Goal: Information Seeking & Learning: Learn about a topic

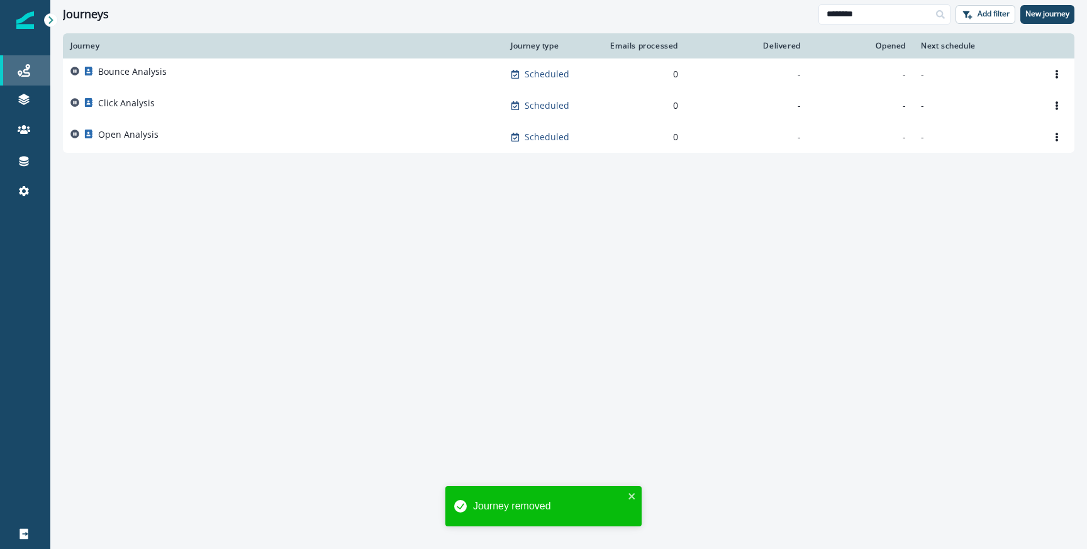
click at [39, 69] on div "Journeys" at bounding box center [25, 70] width 40 height 15
click at [845, 4] on input "********" at bounding box center [884, 14] width 132 height 20
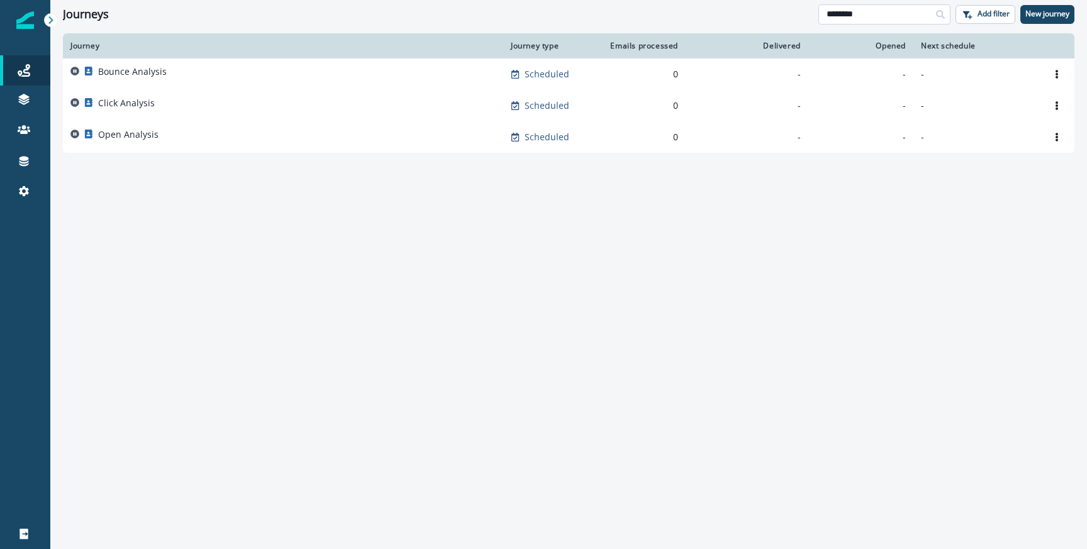
click at [845, 4] on input "********" at bounding box center [884, 14] width 132 height 20
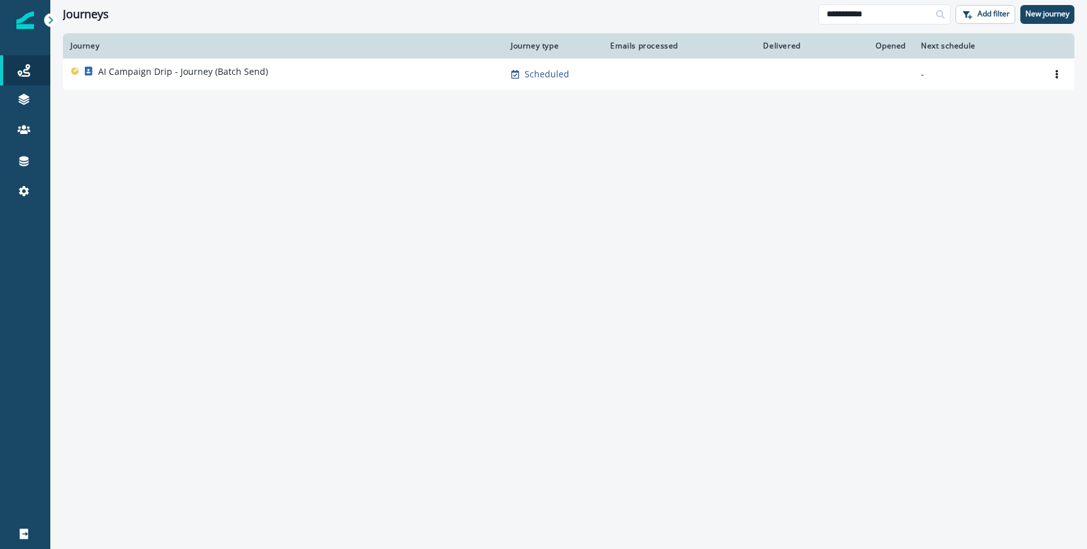
type input "**********"
click at [180, 74] on p "AI Campaign Drip - Journey (Batch Send)" at bounding box center [183, 71] width 170 height 13
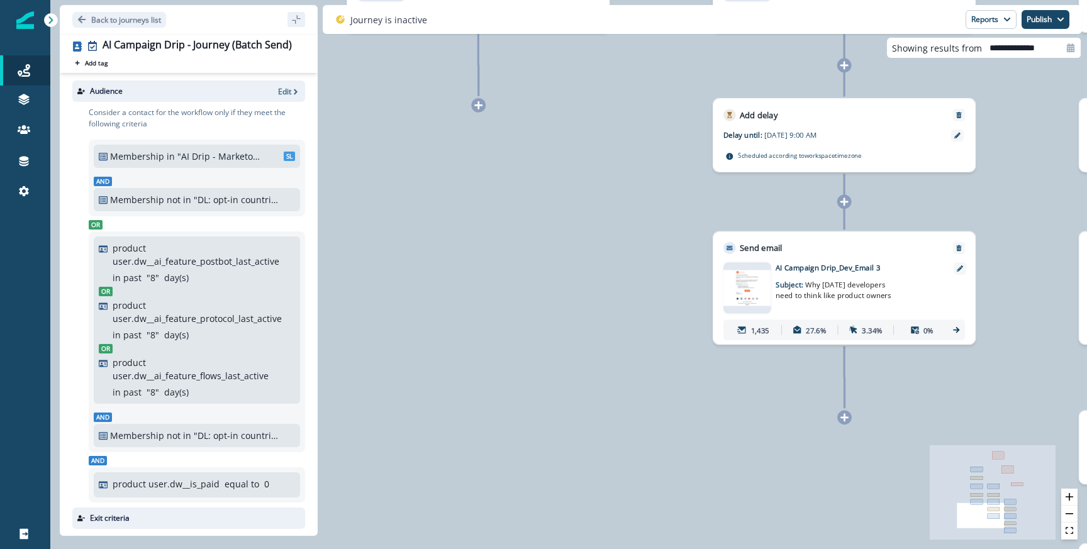
scroll to position [159, 0]
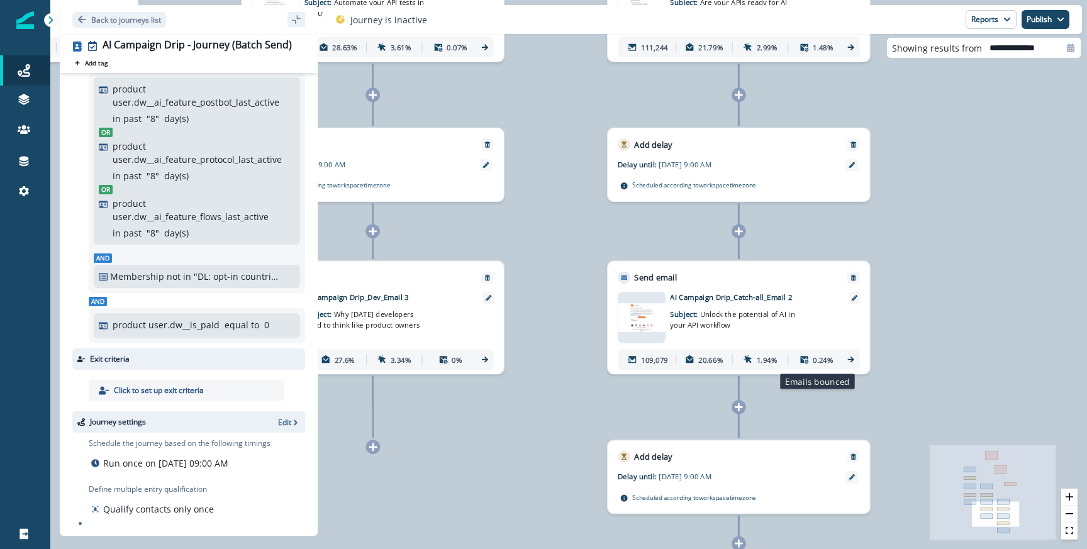
click at [842, 359] on div "0.24%" at bounding box center [817, 359] width 52 height 19
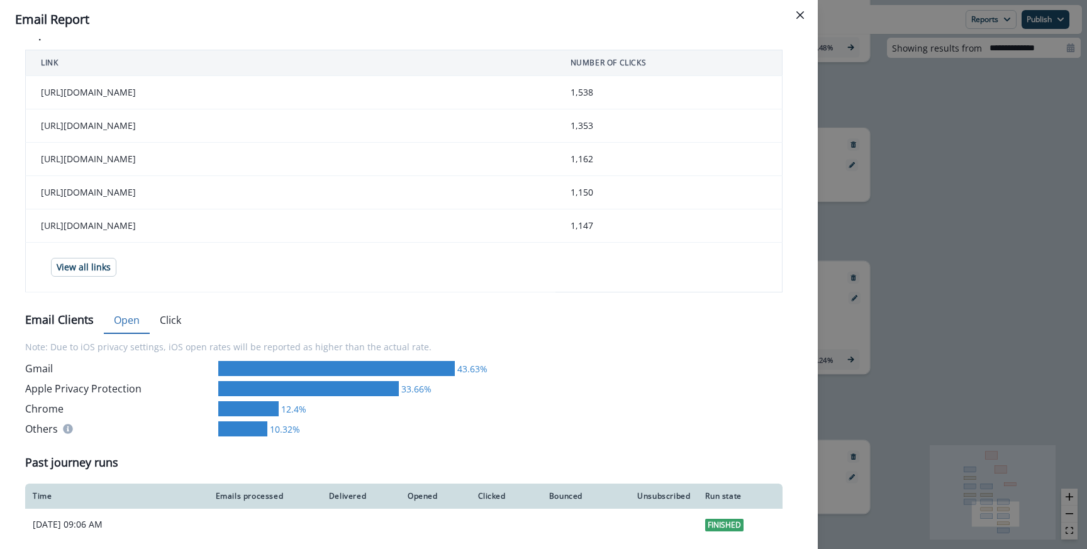
scroll to position [490, 0]
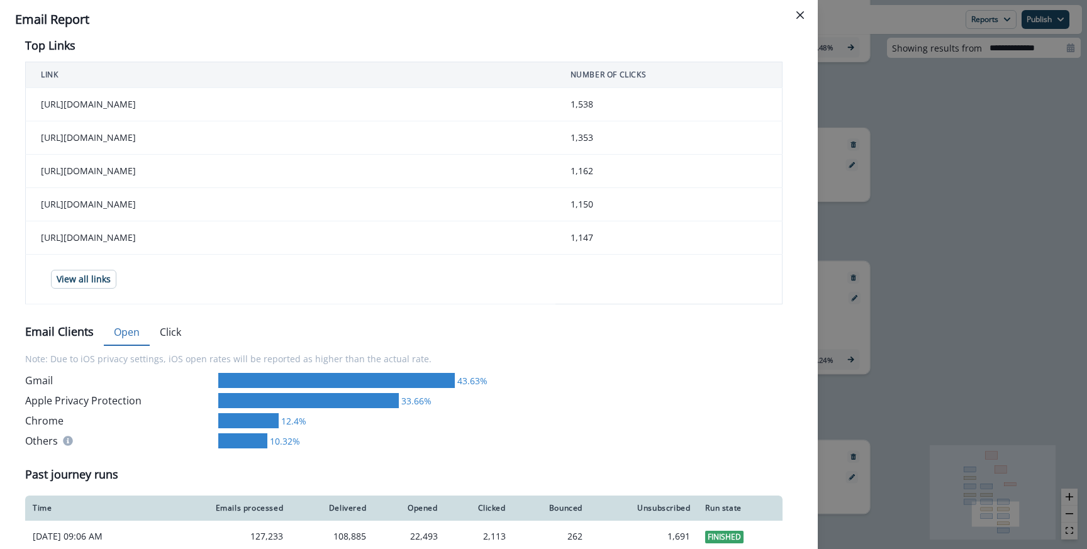
click at [608, 143] on td "1,353" at bounding box center [669, 137] width 227 height 33
click at [597, 142] on td "1,353" at bounding box center [669, 137] width 227 height 33
click at [588, 143] on td "1,353" at bounding box center [669, 137] width 227 height 33
click at [589, 143] on td "1,353" at bounding box center [669, 137] width 227 height 33
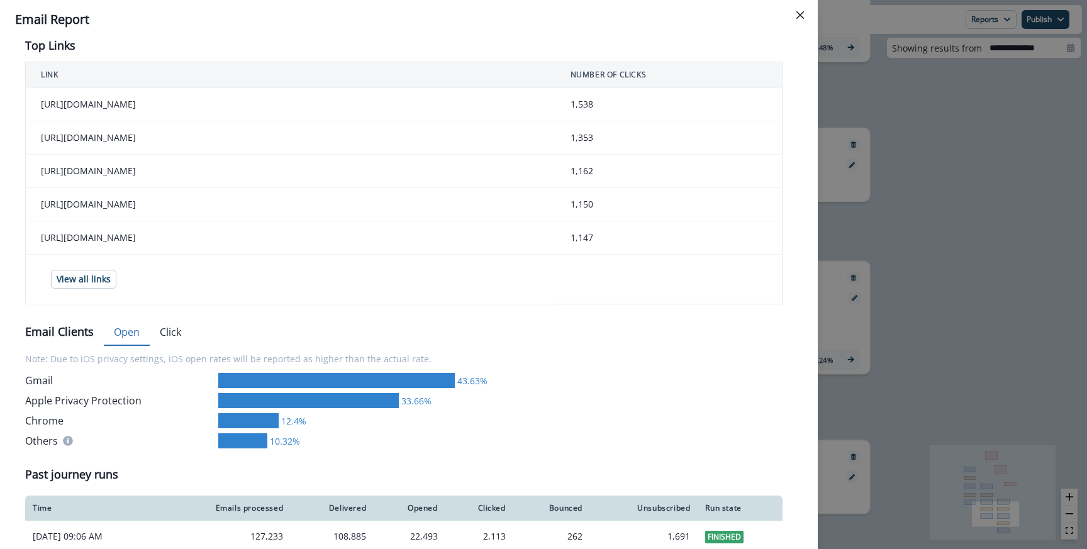
click at [941, 265] on div "**********" at bounding box center [543, 274] width 1087 height 549
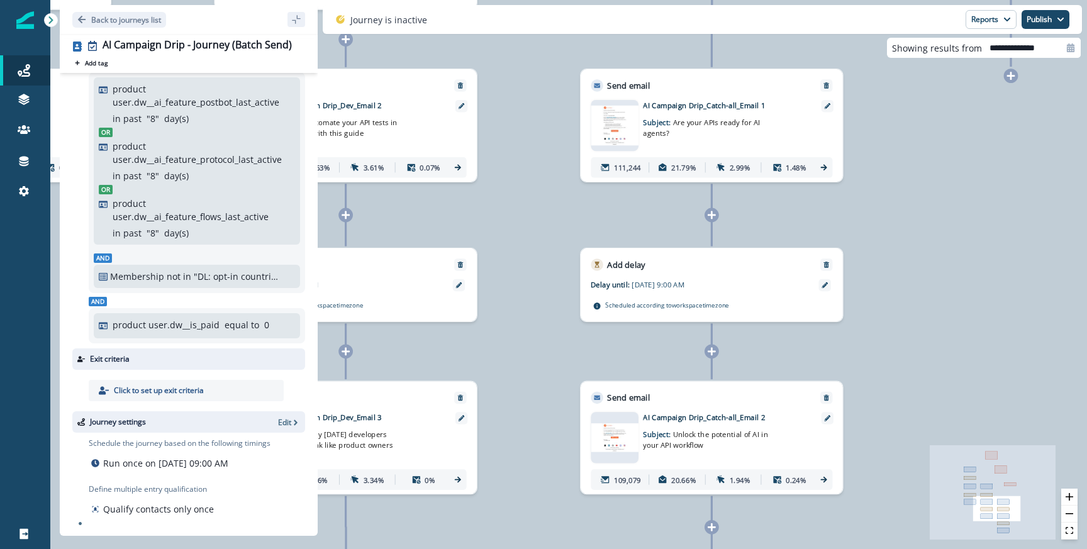
click at [715, 116] on p "Subject: Are your APIs ready for AI agents?" at bounding box center [707, 125] width 128 height 28
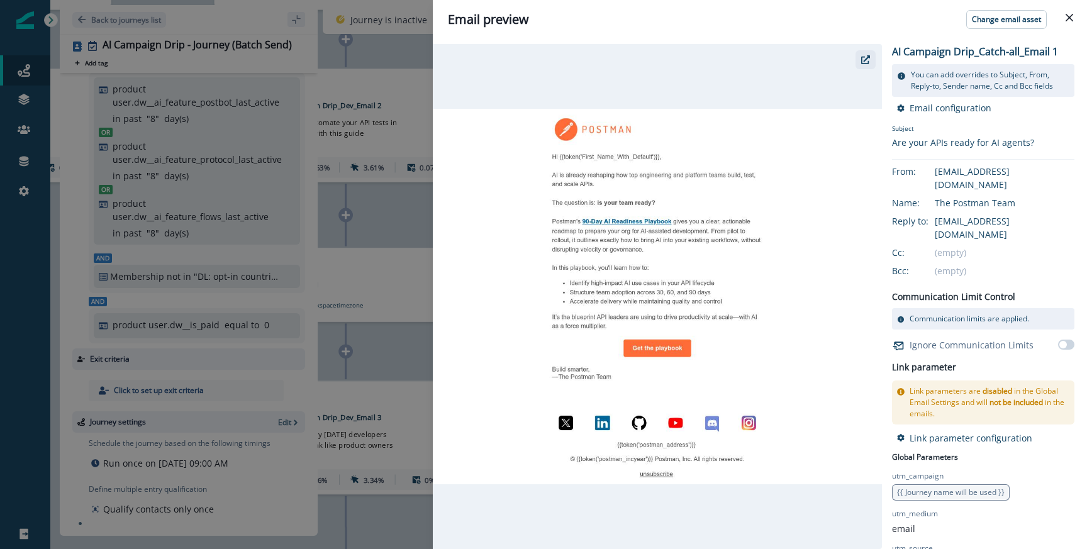
click at [865, 65] on button "button" at bounding box center [866, 59] width 20 height 19
click at [391, 205] on div "Email preview Change email asset AI Campaign Drip_Catch-all_Email 1 You can add…" at bounding box center [543, 274] width 1087 height 549
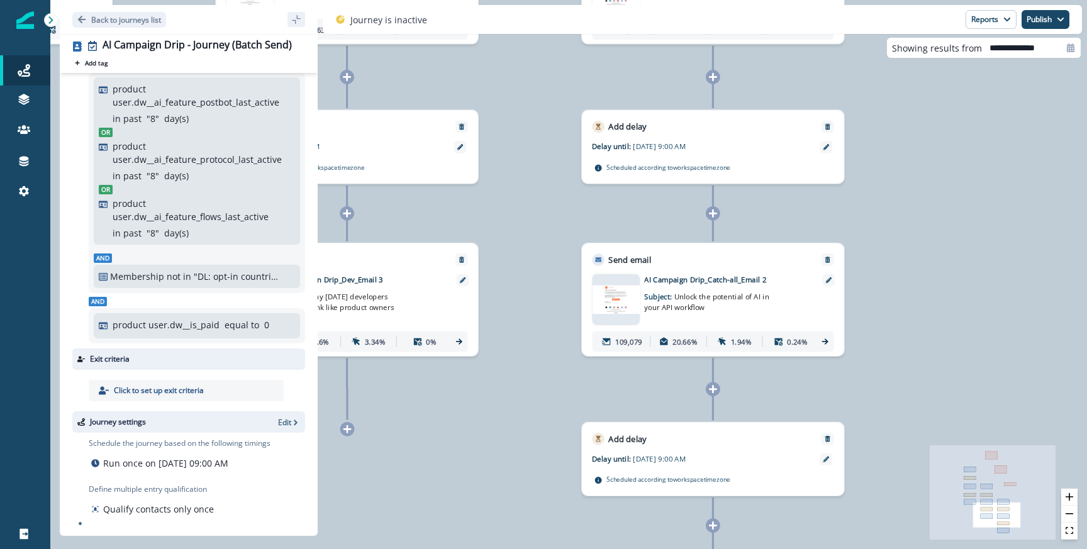
click at [650, 289] on p "Subject: Unlock the potential of AI in your API workflow" at bounding box center [708, 299] width 128 height 28
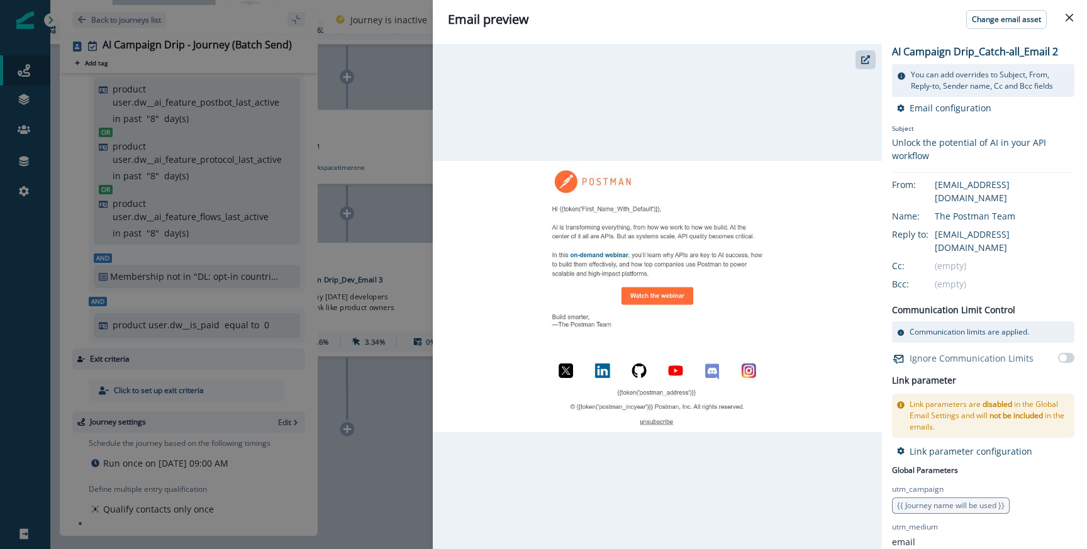
click at [854, 51] on div at bounding box center [657, 296] width 449 height 505
click at [857, 59] on button "button" at bounding box center [866, 59] width 20 height 19
click at [389, 280] on div "Email preview Change email asset AI Campaign Drip_Catch-all_Email 2 You can add…" at bounding box center [543, 274] width 1087 height 549
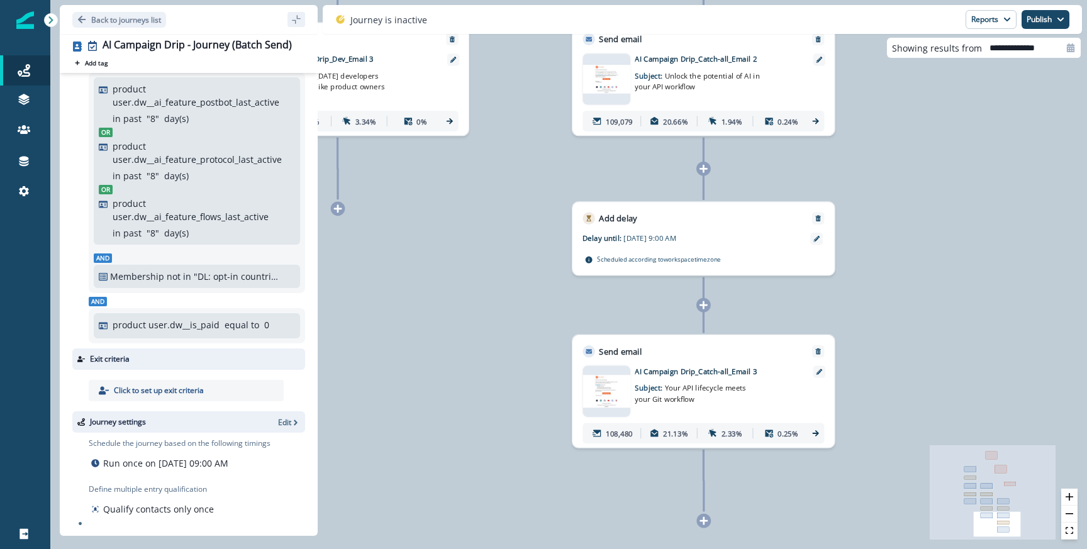
click at [713, 378] on p "Subject: Your API lifecycle meets your Git workflow" at bounding box center [699, 391] width 128 height 28
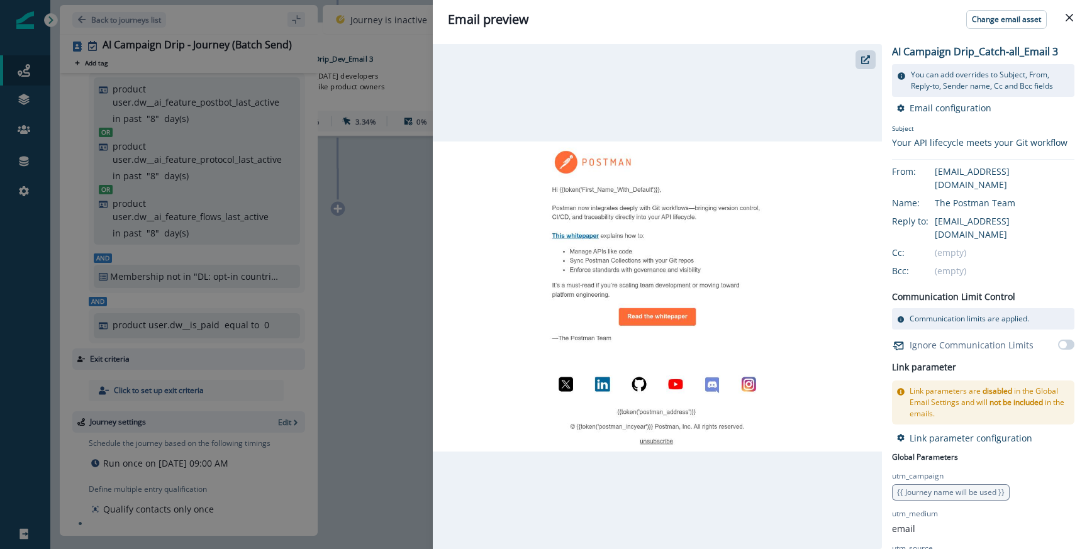
click at [583, 250] on img at bounding box center [657, 297] width 449 height 310
click at [860, 52] on button "button" at bounding box center [866, 59] width 20 height 19
